Goal: Transaction & Acquisition: Subscribe to service/newsletter

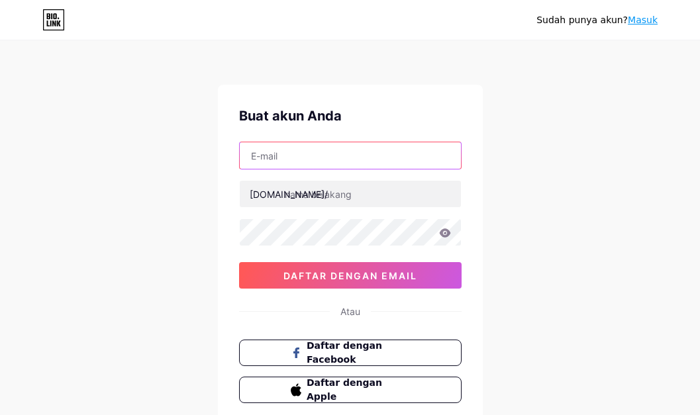
click at [263, 156] on input "text" at bounding box center [350, 155] width 221 height 26
paste input "[EMAIL_ADDRESS][DOMAIN_NAME]"
type input "[EMAIL_ADDRESS][DOMAIN_NAME]"
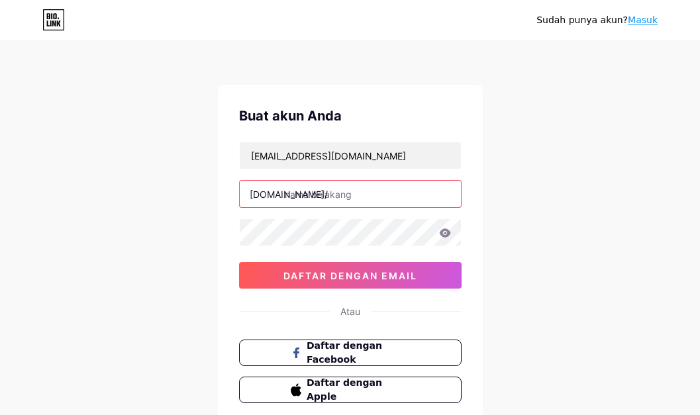
click at [329, 197] on input "text" at bounding box center [350, 194] width 221 height 26
click at [408, 192] on input "pelangislot_new" at bounding box center [350, 194] width 221 height 26
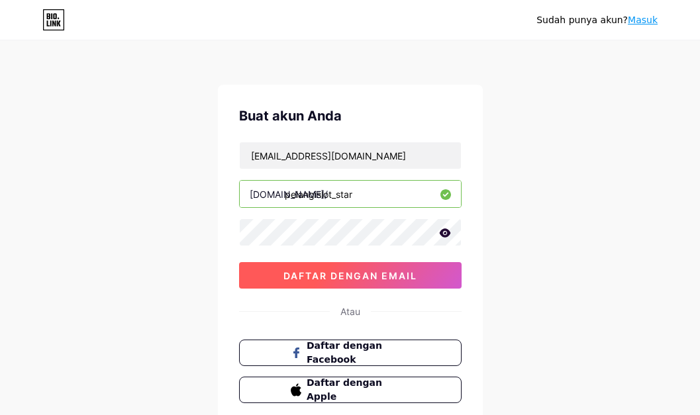
type input "pelangislot_star"
click at [332, 281] on font "daftar dengan email" at bounding box center [350, 275] width 134 height 11
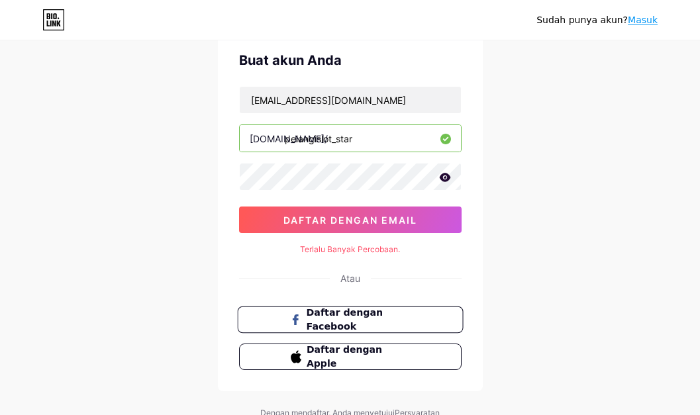
scroll to position [114, 0]
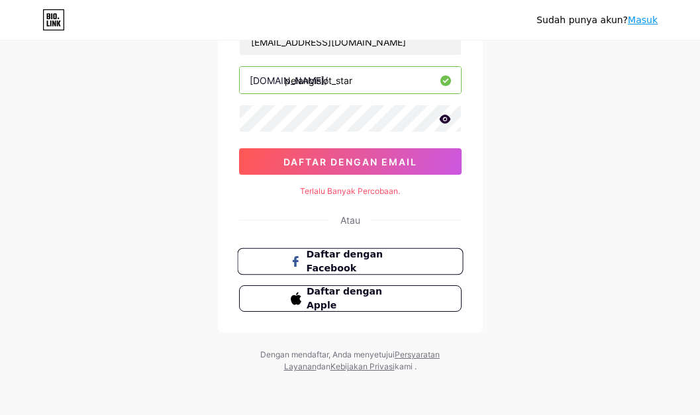
click at [339, 264] on font "Daftar dengan Facebook" at bounding box center [344, 261] width 77 height 25
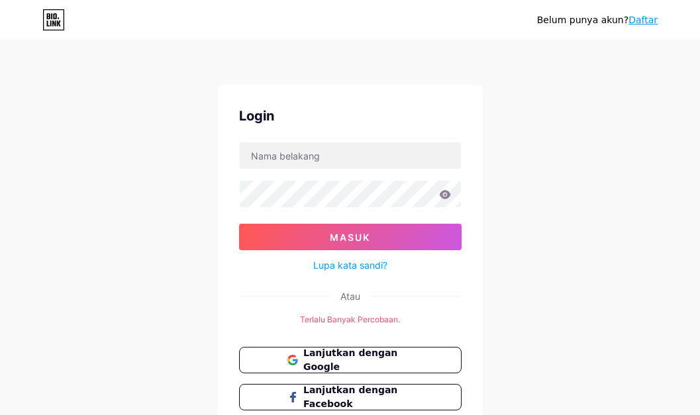
click at [521, 286] on div "Belum punya akun? Daftar Login Masuk Lupa kata sandi? Atau Terlalu Banyak Perco…" at bounding box center [350, 255] width 700 height 511
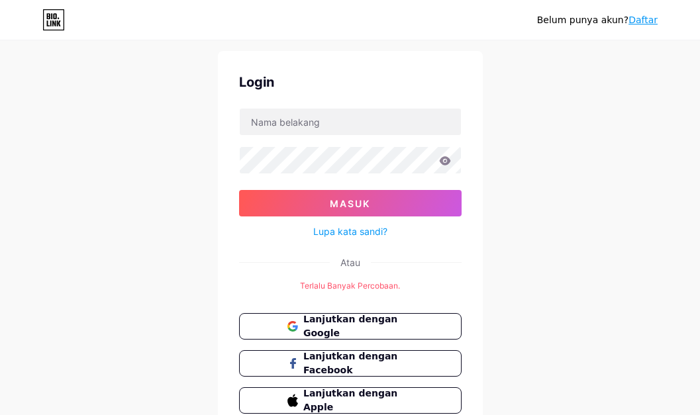
scroll to position [7, 0]
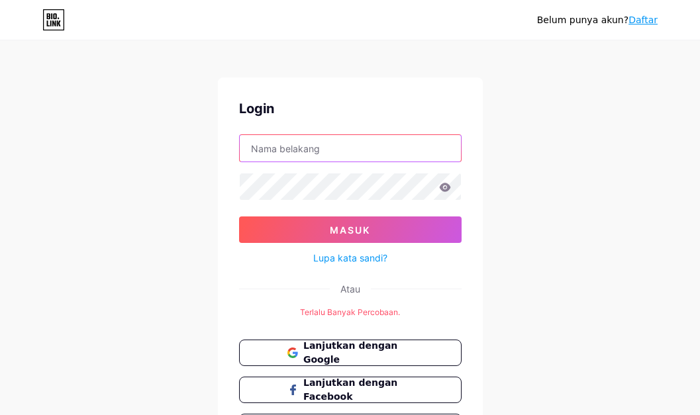
click at [266, 150] on input "text" at bounding box center [350, 148] width 221 height 26
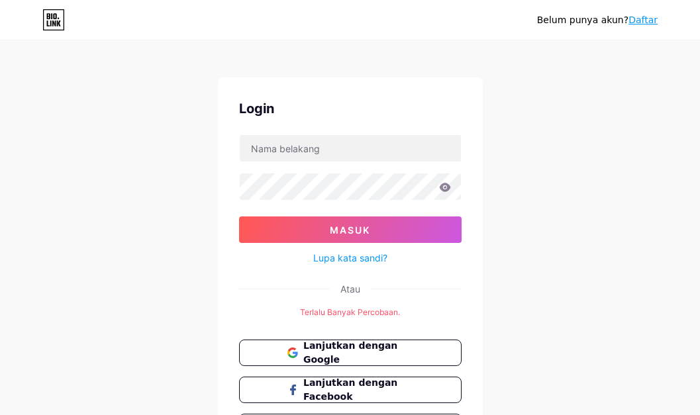
click at [587, 197] on div "Belum punya akun? Daftar Login Masuk Lupa kata sandi? Atau Terlalu Banyak Perco…" at bounding box center [350, 248] width 700 height 511
click at [589, 197] on div "Belum punya akun? Daftar Login Masuk Lupa kata sandi? Atau Terlalu Banyak Perco…" at bounding box center [350, 248] width 700 height 511
